Goal: Task Accomplishment & Management: Complete application form

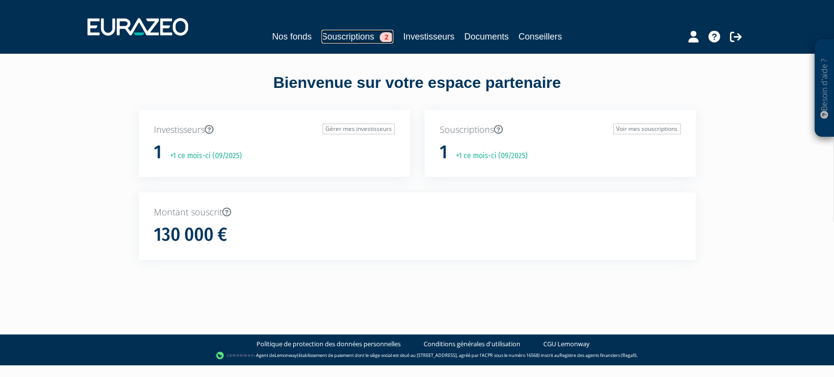
click at [353, 37] on link "Souscriptions 2" at bounding box center [357, 37] width 72 height 14
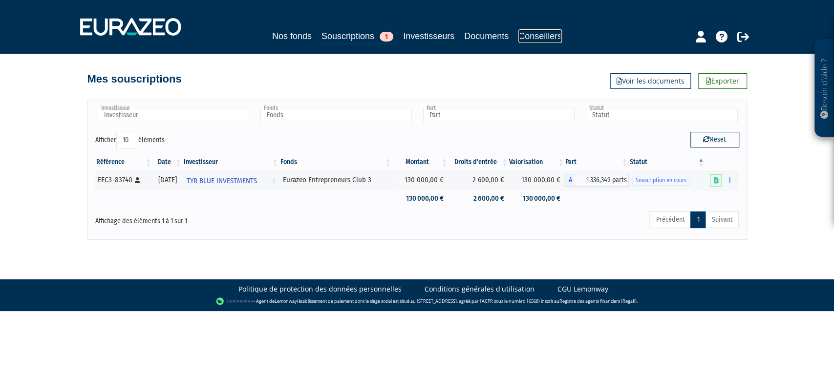
click at [553, 35] on link "Conseillers" at bounding box center [539, 36] width 43 height 14
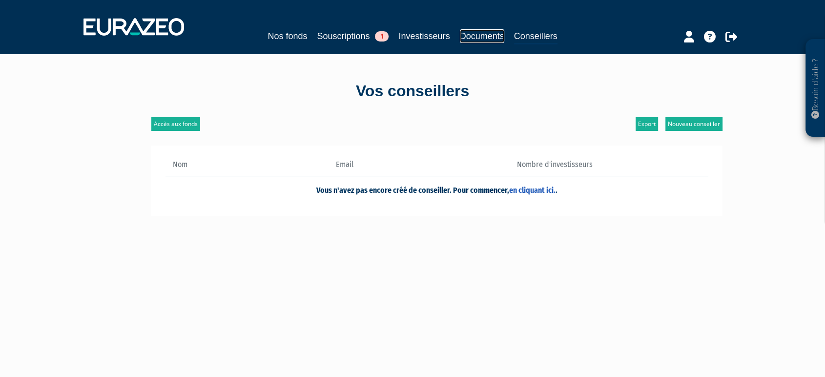
click at [479, 33] on link "Documents" at bounding box center [482, 36] width 44 height 14
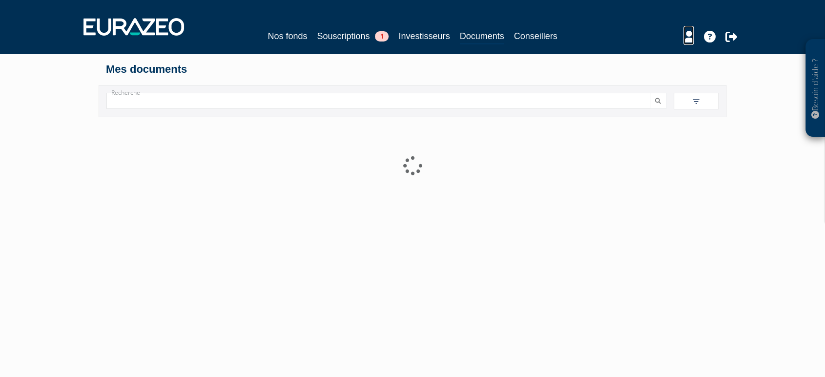
click at [686, 31] on icon at bounding box center [689, 37] width 10 height 12
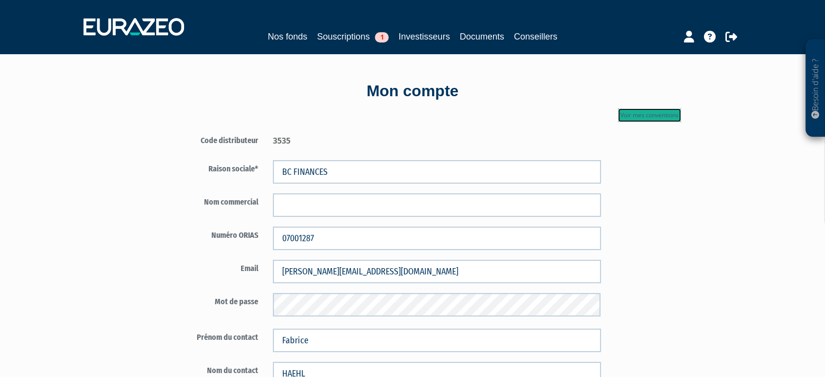
click at [621, 110] on link "Voir mes conventions" at bounding box center [649, 115] width 63 height 14
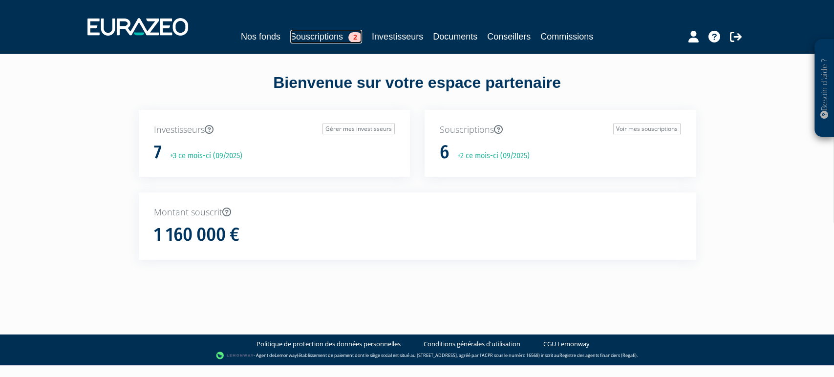
click at [336, 36] on link "Souscriptions 2" at bounding box center [326, 37] width 72 height 14
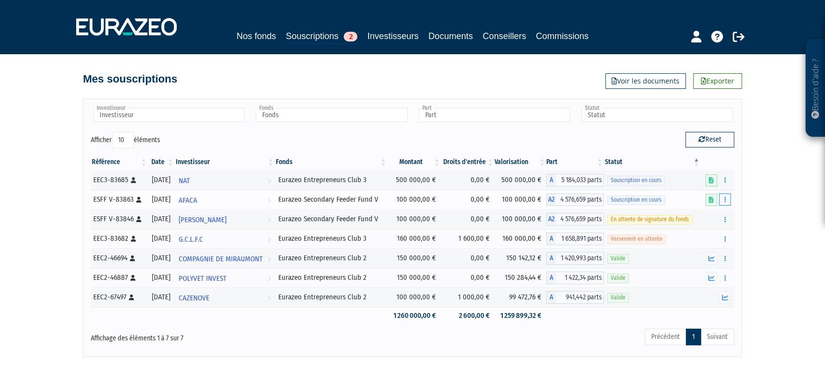
click at [729, 201] on button "button" at bounding box center [725, 199] width 12 height 12
click at [699, 239] on link "Compléter" at bounding box center [696, 236] width 63 height 16
